Goal: Find specific page/section: Find specific page/section

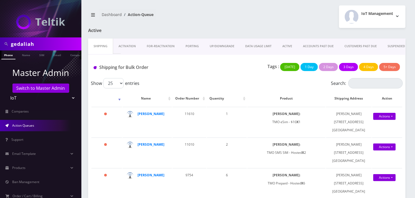
drag, startPoint x: 43, startPoint y: 47, endPoint x: 5, endPoint y: 45, distance: 37.4
click at [7, 45] on div "gedaliah" at bounding box center [40, 44] width 79 height 10
type input "[PERSON_NAME]"
click at [25, 55] on link "Name" at bounding box center [26, 54] width 14 height 9
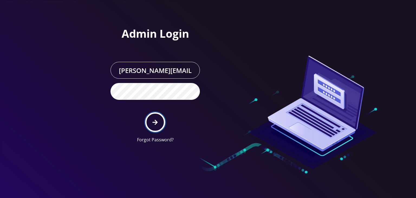
click at [154, 121] on icon "submit" at bounding box center [155, 122] width 5 height 6
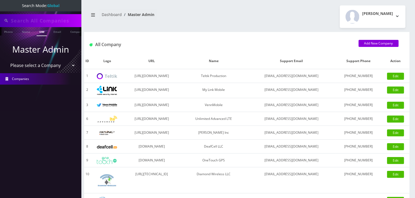
type input "[PERSON_NAME]"
click at [25, 30] on link "Name" at bounding box center [26, 31] width 14 height 9
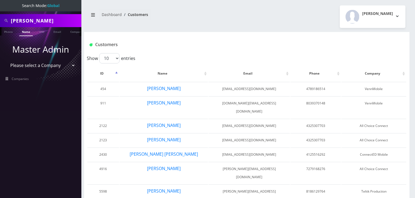
click at [47, 67] on select "Please select a Company Teltik Production My Link Mobile VennMobile Unlimited A…" at bounding box center [40, 65] width 69 height 10
select select "13"
click at [6, 60] on select "Please select a Company Teltik Production My Link Mobile VennMobile Unlimited A…" at bounding box center [40, 65] width 69 height 10
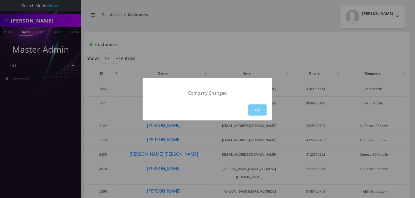
click at [255, 108] on button "OK" at bounding box center [257, 109] width 18 height 11
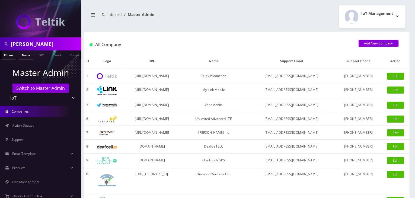
click at [28, 56] on link "Name" at bounding box center [26, 54] width 14 height 9
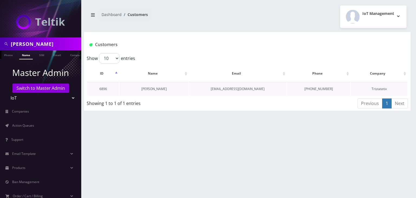
click at [158, 89] on link "[PERSON_NAME]" at bounding box center [153, 88] width 25 height 5
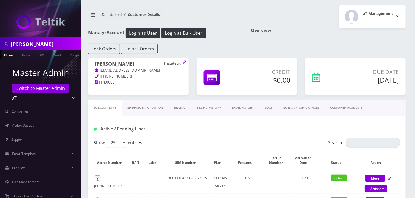
drag, startPoint x: 144, startPoint y: 141, endPoint x: 151, endPoint y: 141, distance: 6.2
click at [151, 141] on div "Show 25 50 100 250 500 entries" at bounding box center [208, 142] width 230 height 10
click at [175, 140] on div "Show 25 50 100 250 500 entries" at bounding box center [208, 142] width 230 height 10
